Goal: Communication & Community: Answer question/provide support

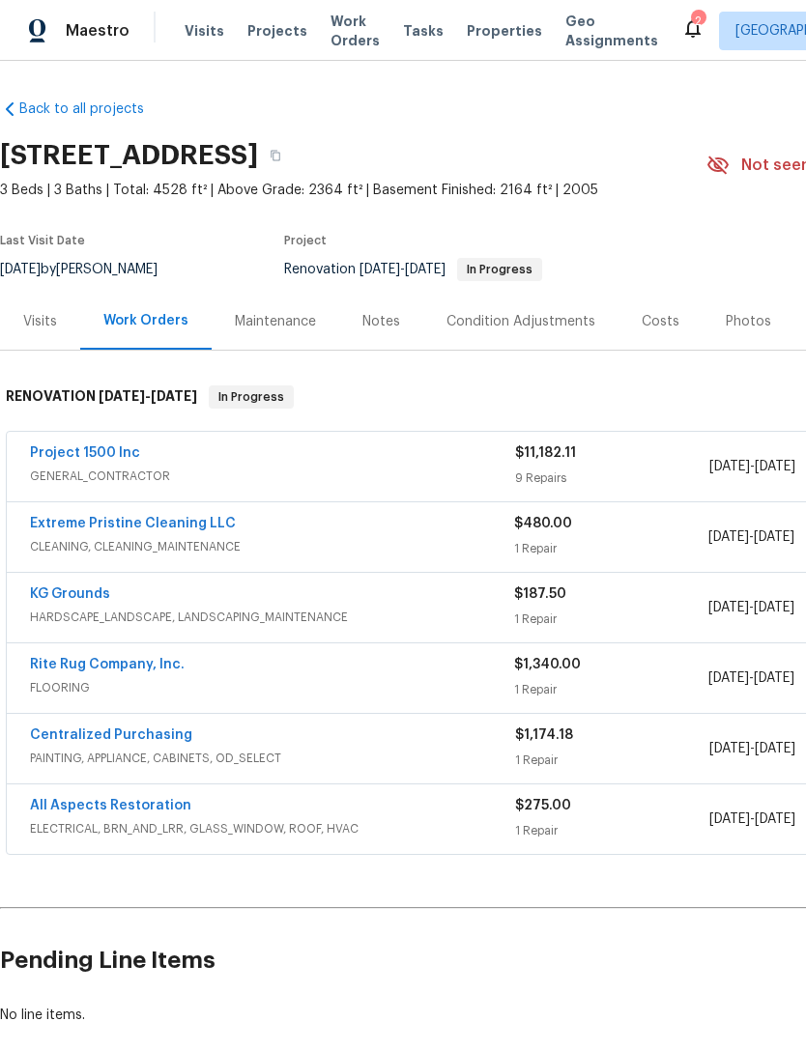
click at [68, 669] on link "Rite Rug Company, Inc." at bounding box center [107, 665] width 155 height 14
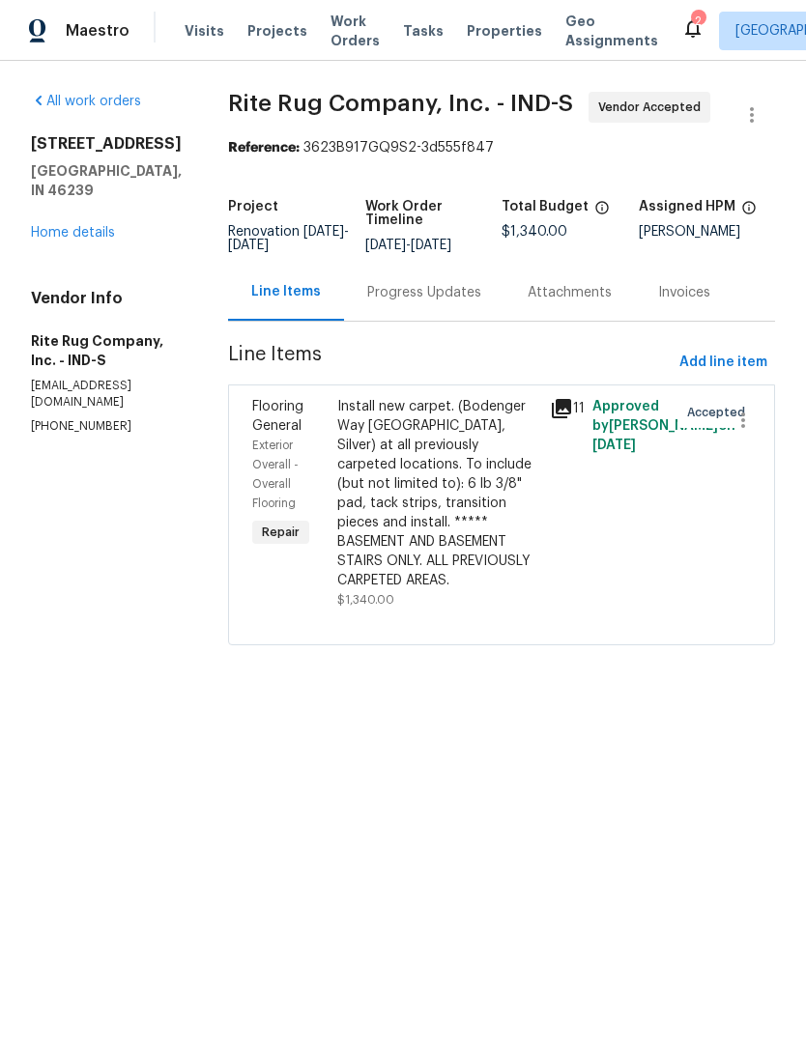
click at [447, 302] on div "Progress Updates" at bounding box center [424, 292] width 114 height 19
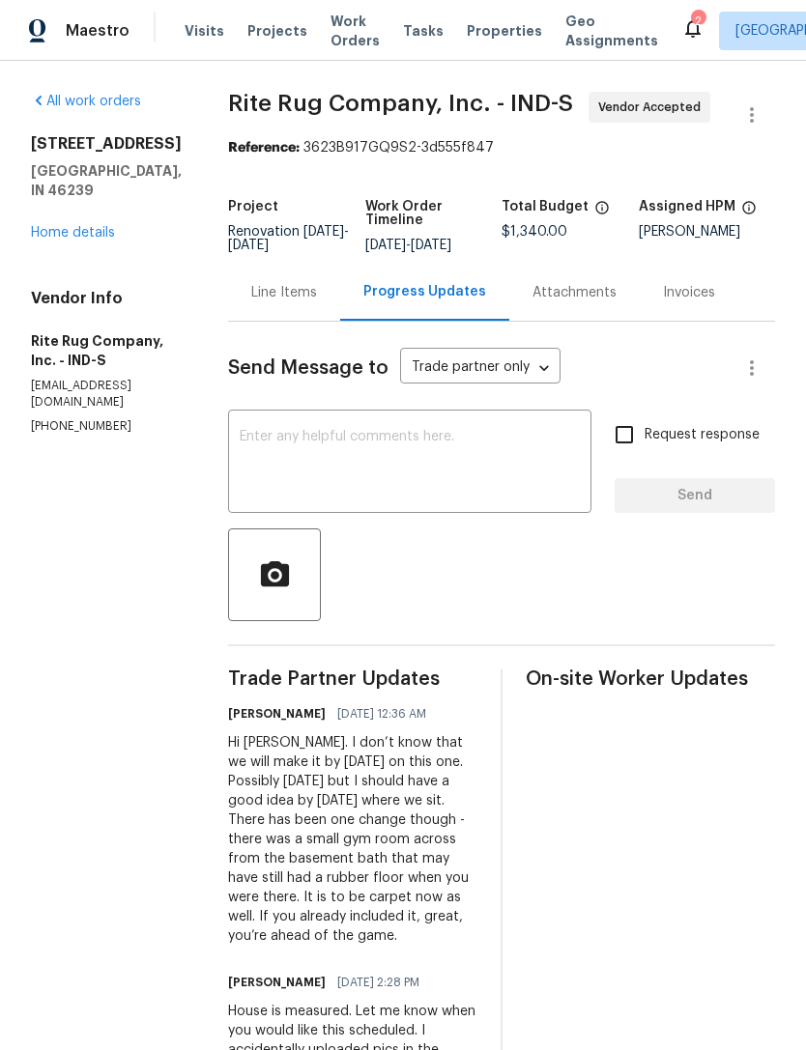
click at [341, 465] on textarea at bounding box center [410, 464] width 340 height 68
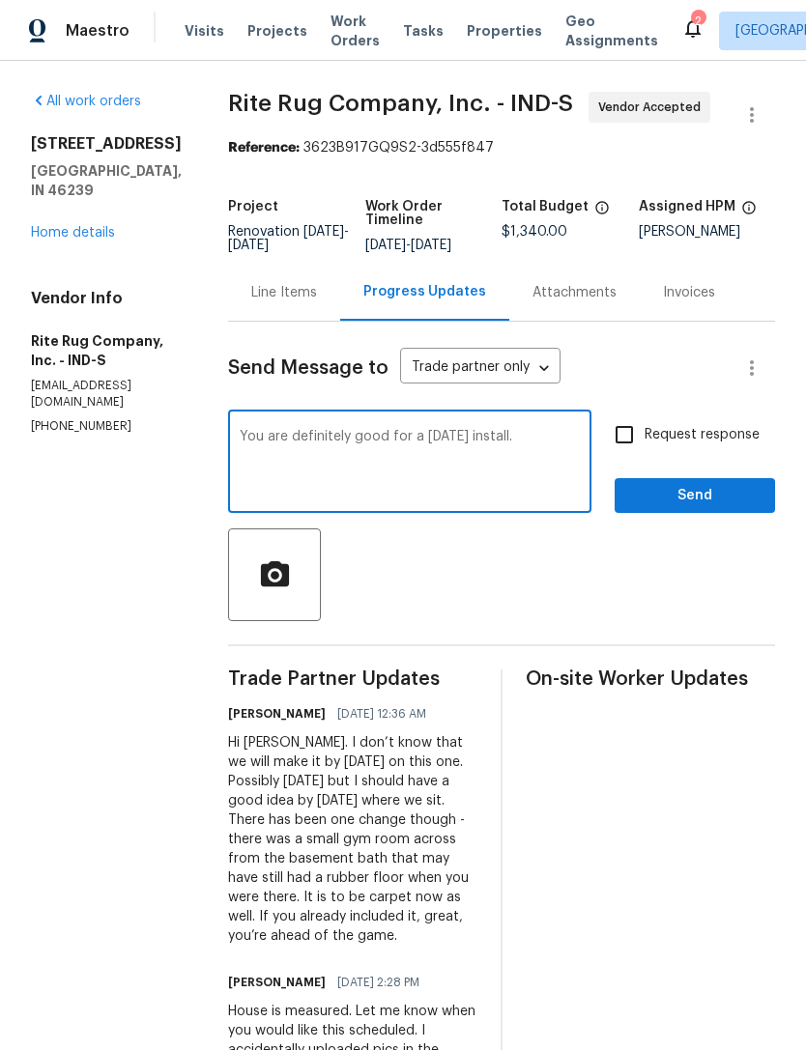
type textarea "You are definitely good for a [DATE] install."
click at [716, 508] on span "Send" at bounding box center [695, 496] width 130 height 24
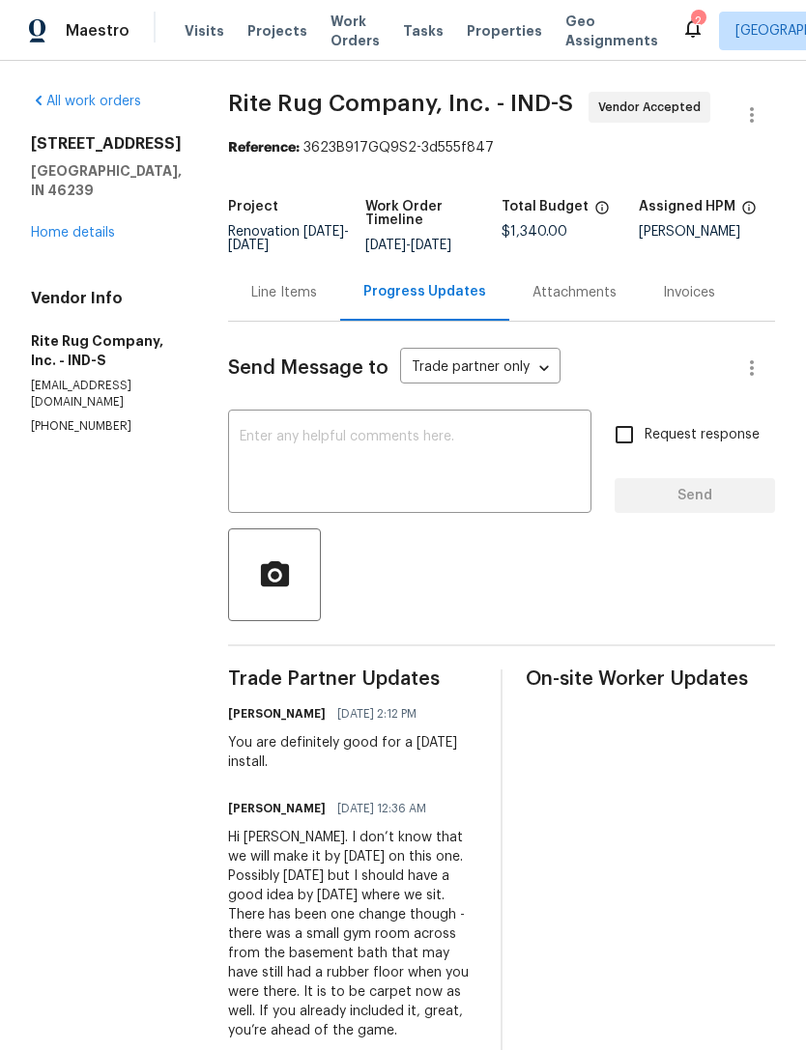
click at [60, 226] on link "Home details" at bounding box center [73, 233] width 84 height 14
